Goal: Task Accomplishment & Management: Manage account settings

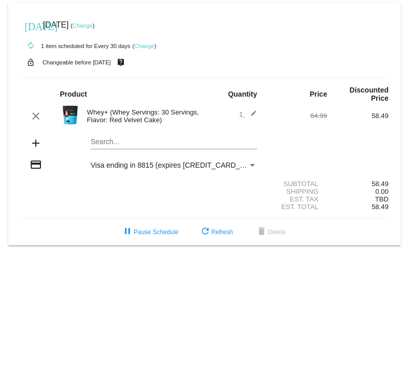
click at [110, 146] on mat-card "[DATE] [DATE] ( Change ) autorenew 1 item scheduled for Every 30 days ( Change …" at bounding box center [204, 124] width 392 height 243
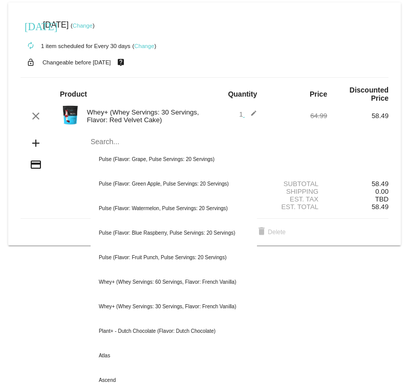
click at [125, 120] on div "Whey+ (Whey Servings: 30 Servings, Flavor: Red Velvet Cake)" at bounding box center [143, 115] width 123 height 15
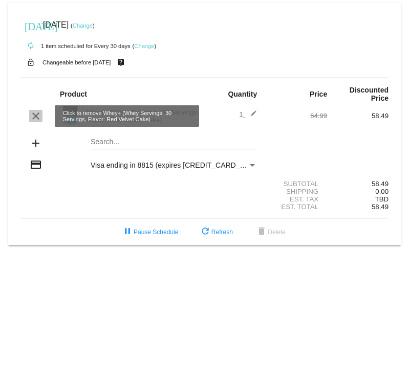
click at [34, 116] on mat-icon "clear" at bounding box center [36, 116] width 12 height 12
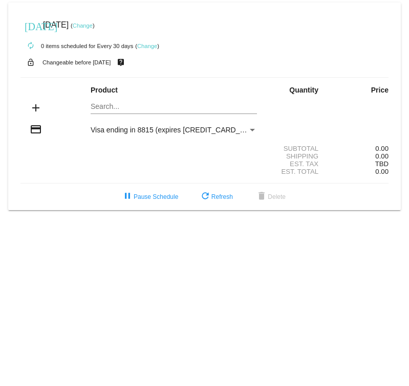
click at [34, 109] on mat-icon "add" at bounding box center [36, 108] width 12 height 12
click at [117, 109] on mat-card "[DATE] [DATE] ( Change ) autorenew 0 items scheduled for Every 30 days ( Change…" at bounding box center [204, 107] width 392 height 208
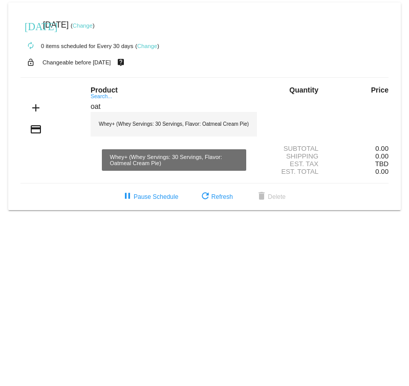
type input "oat"
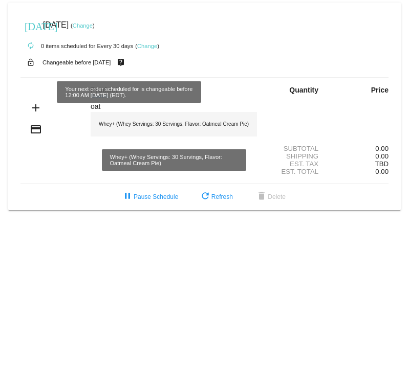
click at [170, 126] on div "Whey+ (Whey Servings: 30 Servings, Flavor: Oatmeal Cream Pie)" at bounding box center [174, 124] width 166 height 25
